Goal: Task Accomplishment & Management: Manage account settings

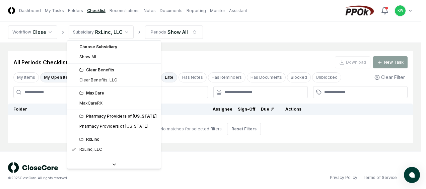
click at [123, 30] on html "CloseCore Dashboard My Tasks Folders Checklist Reconciliations Notes Documents …" at bounding box center [213, 95] width 426 height 191
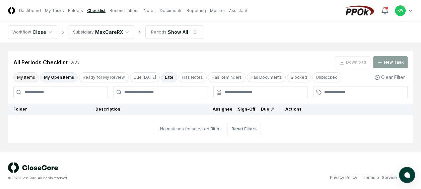
click at [27, 76] on button "My Items" at bounding box center [25, 77] width 25 height 10
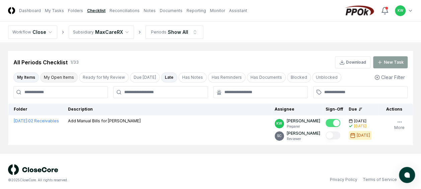
click at [60, 77] on button "My Open Items" at bounding box center [59, 77] width 38 height 10
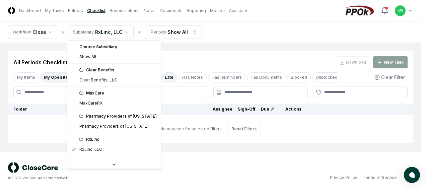
click at [123, 31] on html "CloseCore Dashboard My Tasks Folders Checklist Reconciliations Notes Documents …" at bounding box center [213, 95] width 426 height 191
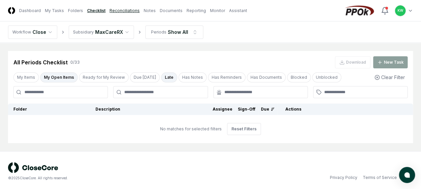
click at [120, 9] on link "Reconciliations" at bounding box center [125, 11] width 30 height 6
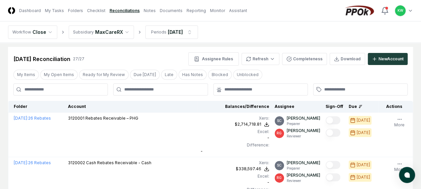
scroll to position [0, 0]
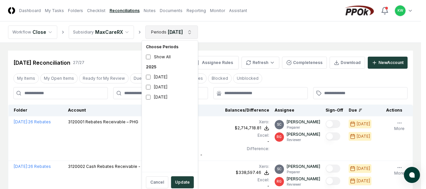
click at [176, 181] on button "Update" at bounding box center [182, 182] width 23 height 12
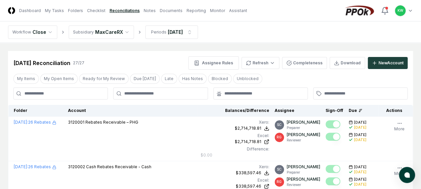
click at [218, 124] on div "Xero :" at bounding box center [235, 122] width 69 height 6
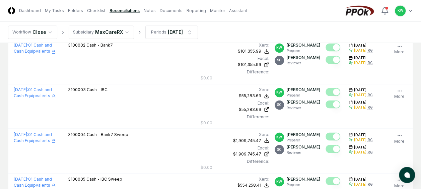
scroll to position [510, 0]
